Goal: Navigation & Orientation: Find specific page/section

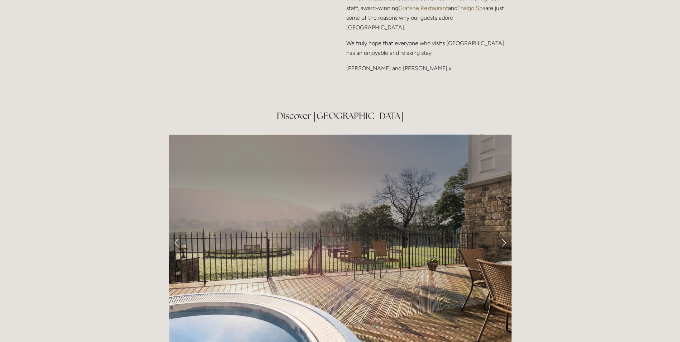
scroll to position [1183, 0]
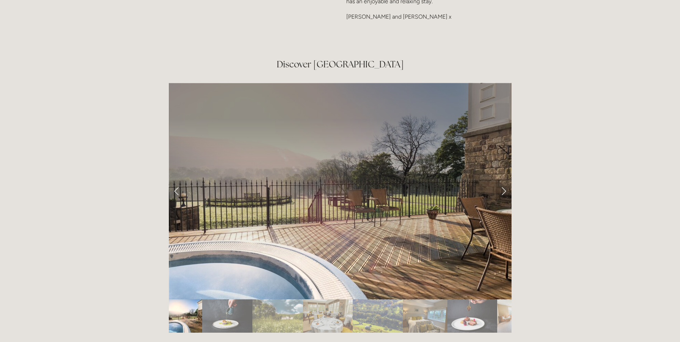
click at [502, 180] on link "Next Slide" at bounding box center [504, 191] width 16 height 22
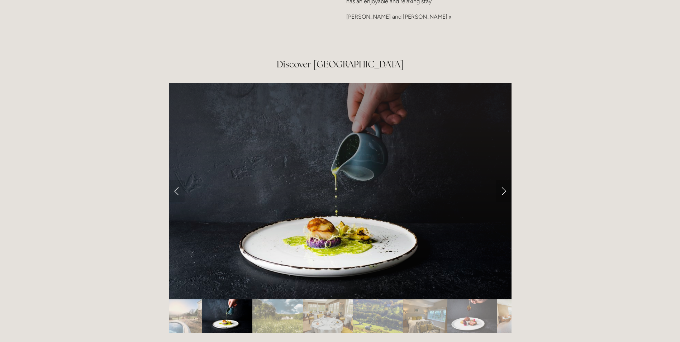
click at [503, 180] on link "Next Slide" at bounding box center [504, 191] width 16 height 22
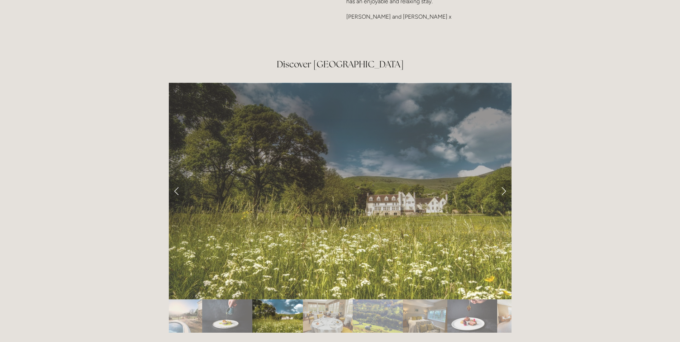
click at [503, 180] on link "Next Slide" at bounding box center [504, 191] width 16 height 22
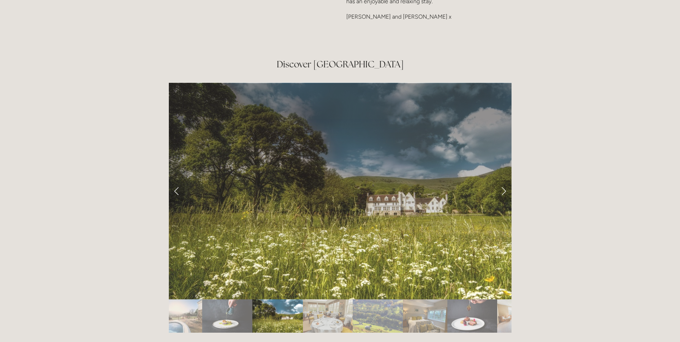
click at [503, 180] on link "Next Slide" at bounding box center [504, 191] width 16 height 22
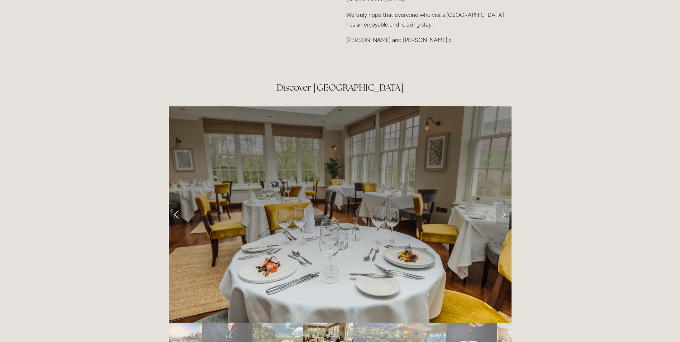
scroll to position [1147, 0]
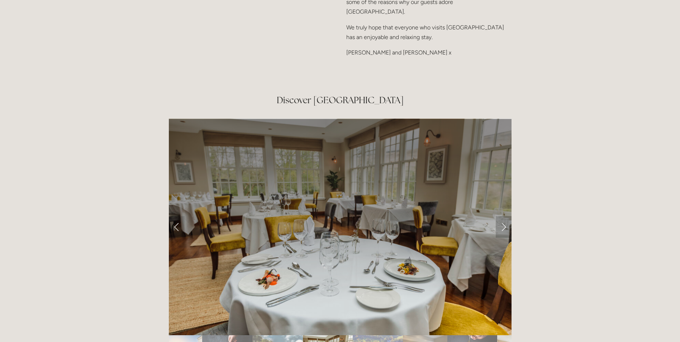
click at [498, 216] on link "Next Slide" at bounding box center [504, 227] width 16 height 22
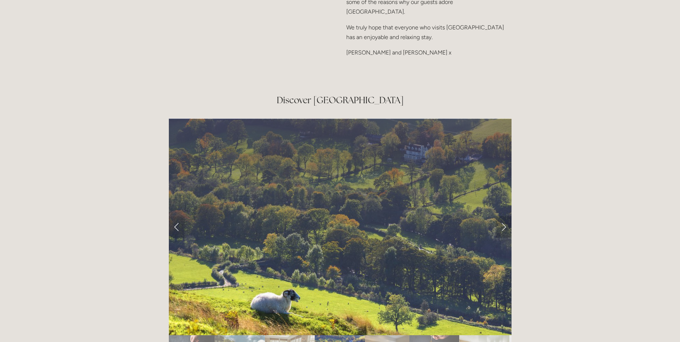
click at [498, 216] on link "Next Slide" at bounding box center [504, 227] width 16 height 22
click at [504, 216] on link "Next Slide" at bounding box center [504, 227] width 16 height 22
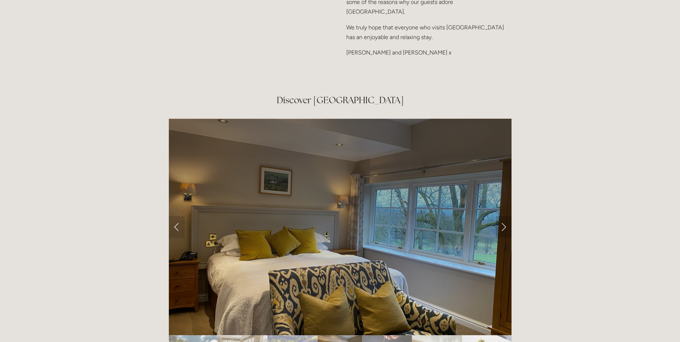
click at [504, 216] on link "Next Slide" at bounding box center [504, 227] width 16 height 22
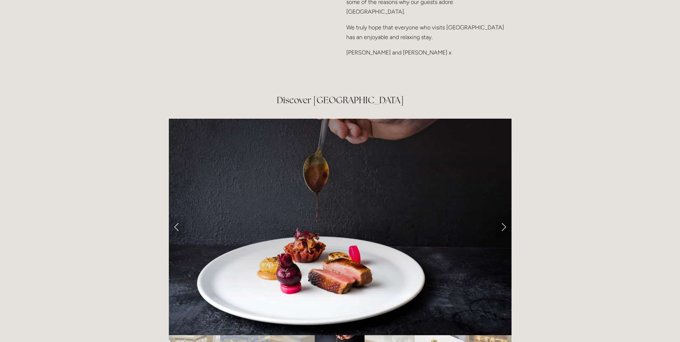
click at [504, 216] on link "Next Slide" at bounding box center [504, 227] width 16 height 22
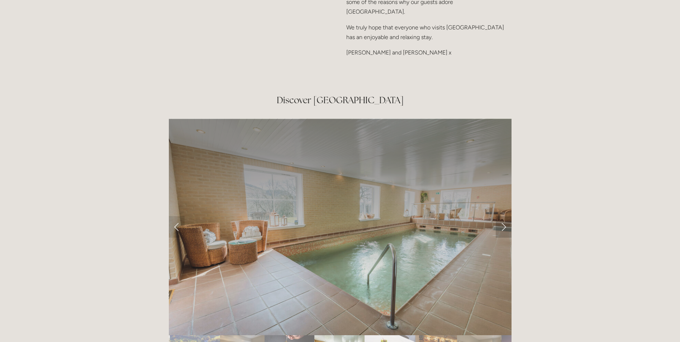
click at [504, 216] on link "Next Slide" at bounding box center [504, 227] width 16 height 22
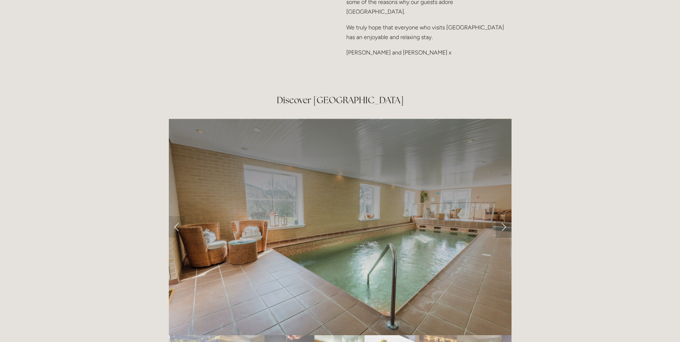
click at [504, 216] on link "Next Slide" at bounding box center [504, 227] width 16 height 22
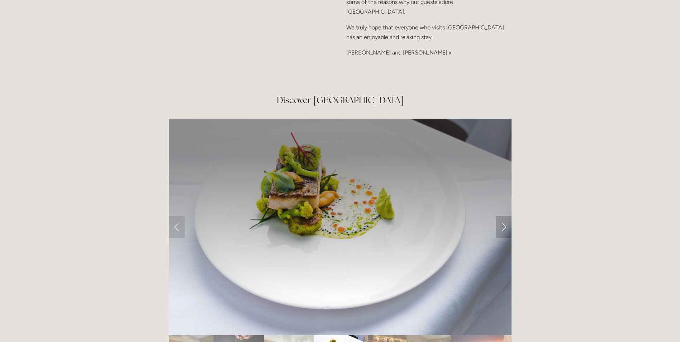
click at [505, 216] on link "Next Slide" at bounding box center [504, 227] width 16 height 22
click at [503, 216] on link "Next Slide" at bounding box center [504, 227] width 16 height 22
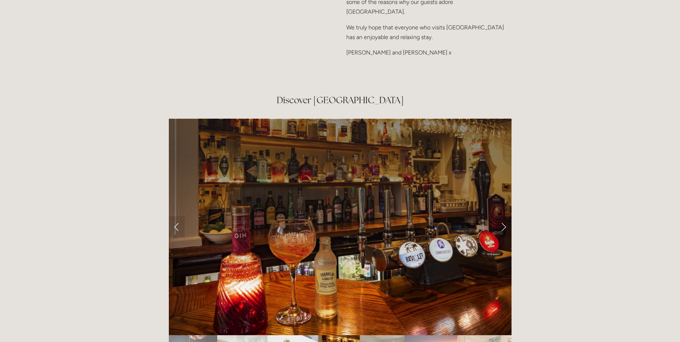
click at [503, 216] on link "Next Slide" at bounding box center [504, 227] width 16 height 22
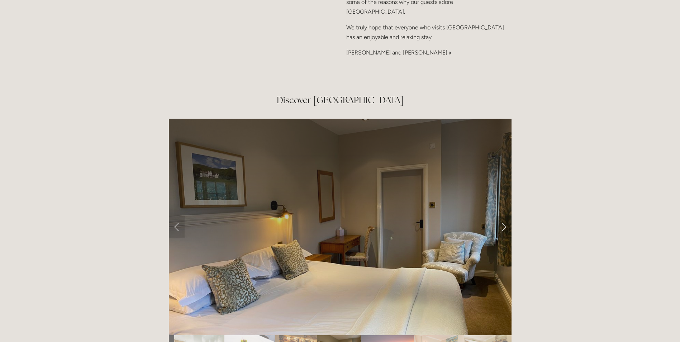
click at [503, 216] on link "Next Slide" at bounding box center [504, 227] width 16 height 22
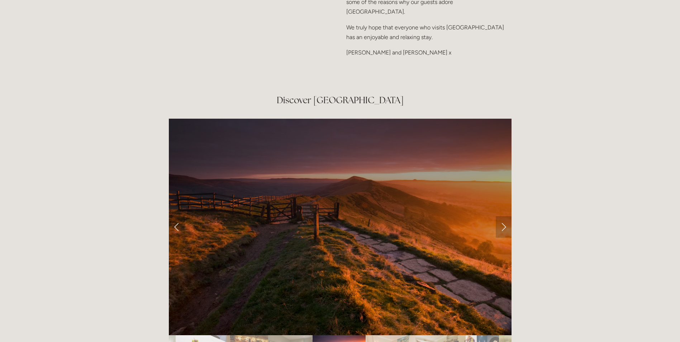
click at [503, 216] on link "Next Slide" at bounding box center [504, 227] width 16 height 22
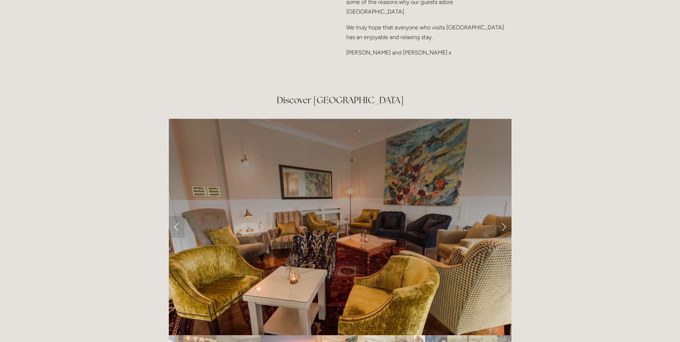
click at [503, 216] on link "Next Slide" at bounding box center [504, 227] width 16 height 22
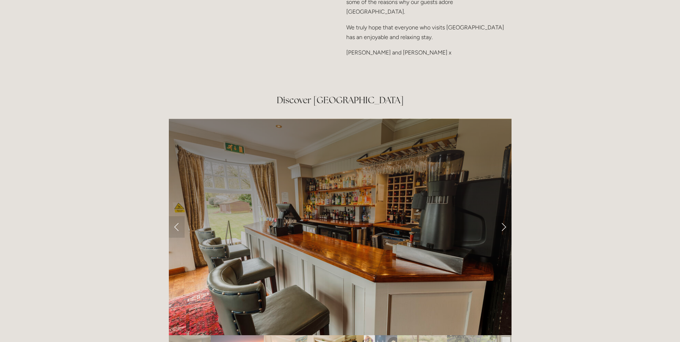
click at [503, 216] on link "Next Slide" at bounding box center [504, 227] width 16 height 22
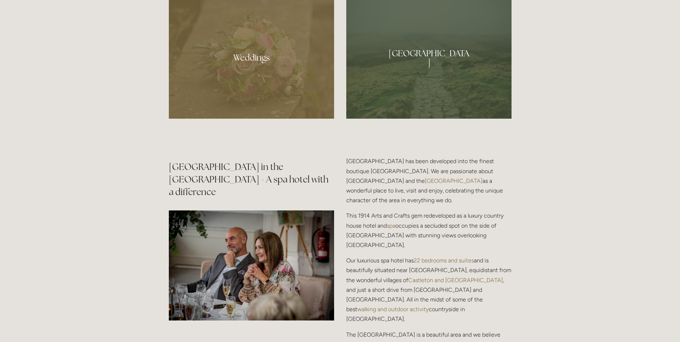
scroll to position [610, 0]
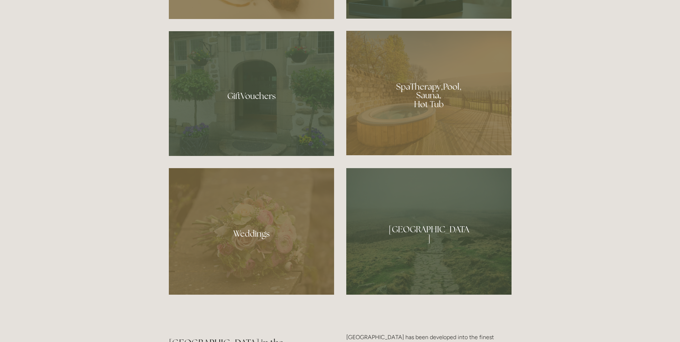
click at [461, 103] on div at bounding box center [428, 93] width 165 height 124
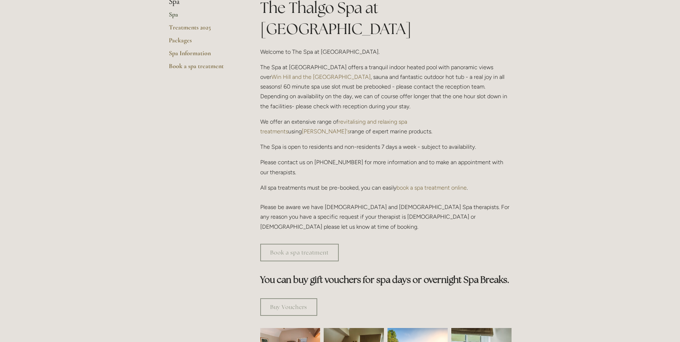
scroll to position [251, 0]
